Goal: Task Accomplishment & Management: Manage account settings

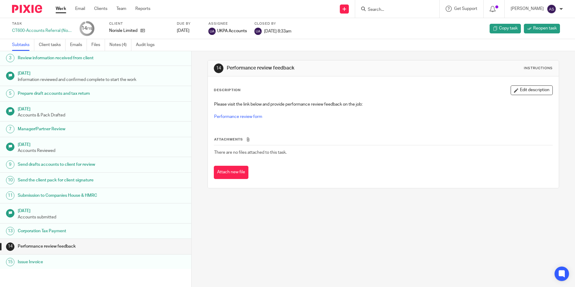
scroll to position [37, 0]
click at [124, 43] on link "Notes (4)" at bounding box center [120, 45] width 22 height 12
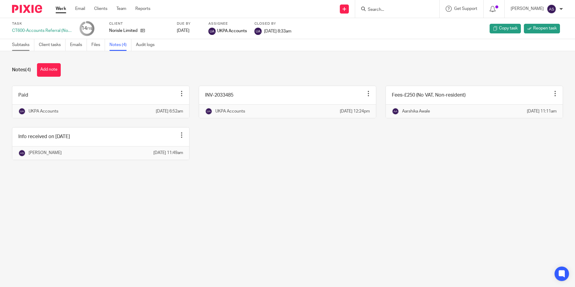
click at [28, 45] on link "Subtasks" at bounding box center [23, 45] width 22 height 12
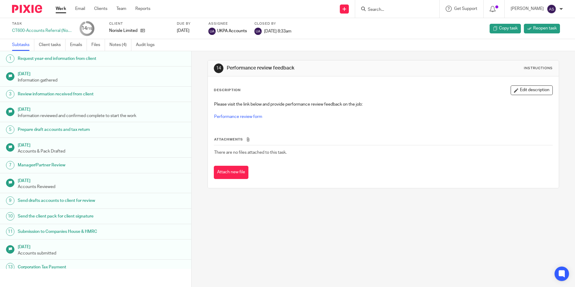
click at [400, 8] on input "Search" at bounding box center [394, 9] width 54 height 5
type input "greycoat"
click at [411, 21] on link at bounding box center [417, 26] width 102 height 14
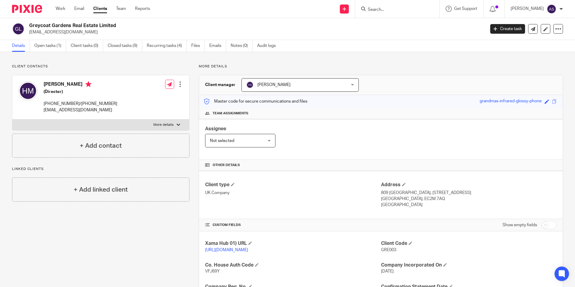
click at [390, 10] on input "Search" at bounding box center [394, 9] width 54 height 5
click at [57, 46] on link "Open tasks (1)" at bounding box center [50, 46] width 32 height 12
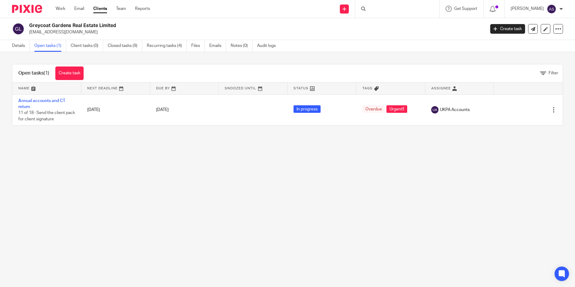
drag, startPoint x: 0, startPoint y: 0, endPoint x: 47, endPoint y: 99, distance: 109.2
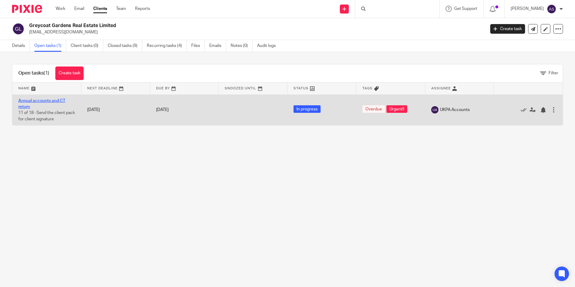
click at [47, 99] on link "Annual accounts and CT return" at bounding box center [41, 104] width 47 height 10
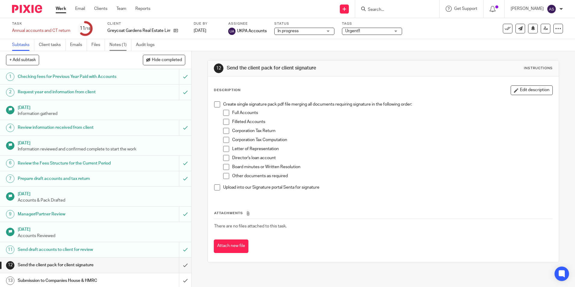
click at [126, 45] on link "Notes (1)" at bounding box center [120, 45] width 22 height 12
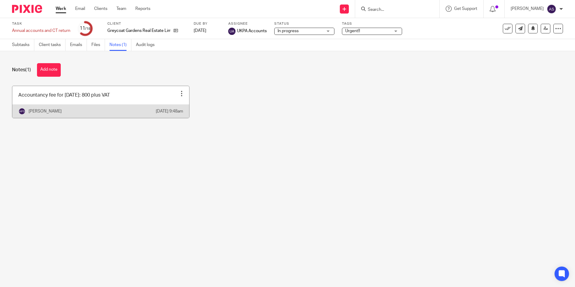
click at [179, 92] on div at bounding box center [182, 93] width 6 height 6
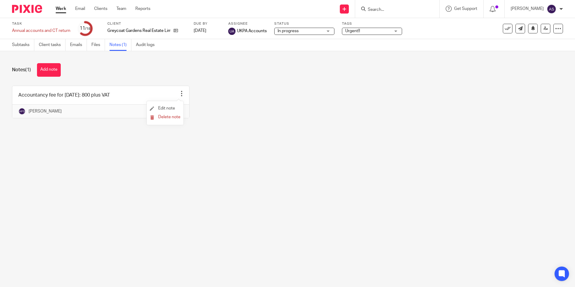
click at [172, 105] on li "Edit note" at bounding box center [165, 108] width 31 height 9
click at [164, 108] on span "Edit note" at bounding box center [166, 108] width 17 height 4
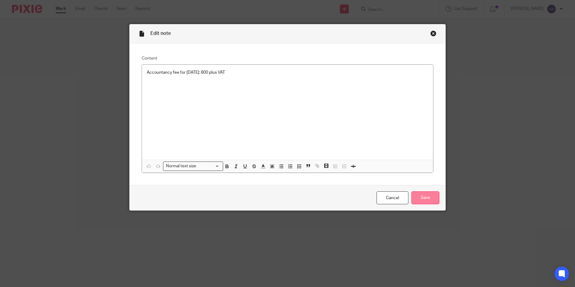
click at [430, 197] on input "Save" at bounding box center [425, 197] width 28 height 13
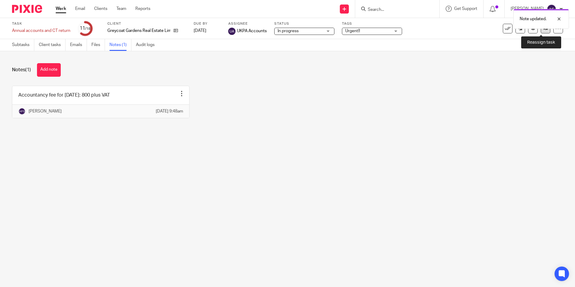
click at [543, 30] on icon at bounding box center [545, 28] width 5 height 5
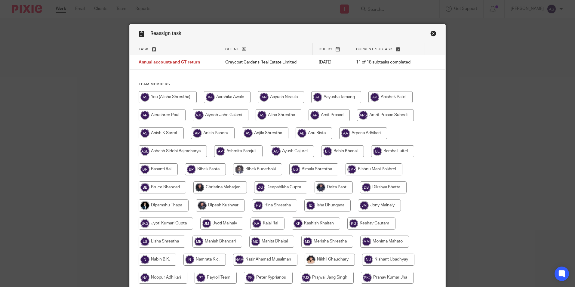
scroll to position [179, 0]
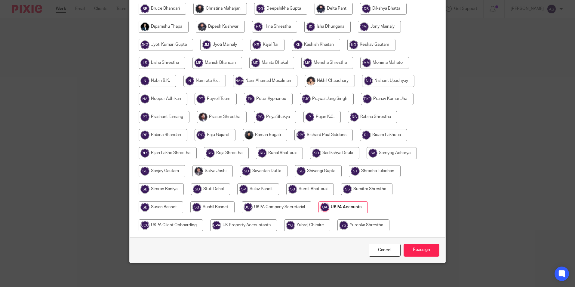
click at [350, 211] on input "radio" at bounding box center [342, 207] width 49 height 12
click at [415, 253] on input "Reassign" at bounding box center [421, 249] width 36 height 13
